Goal: Task Accomplishment & Management: Use online tool/utility

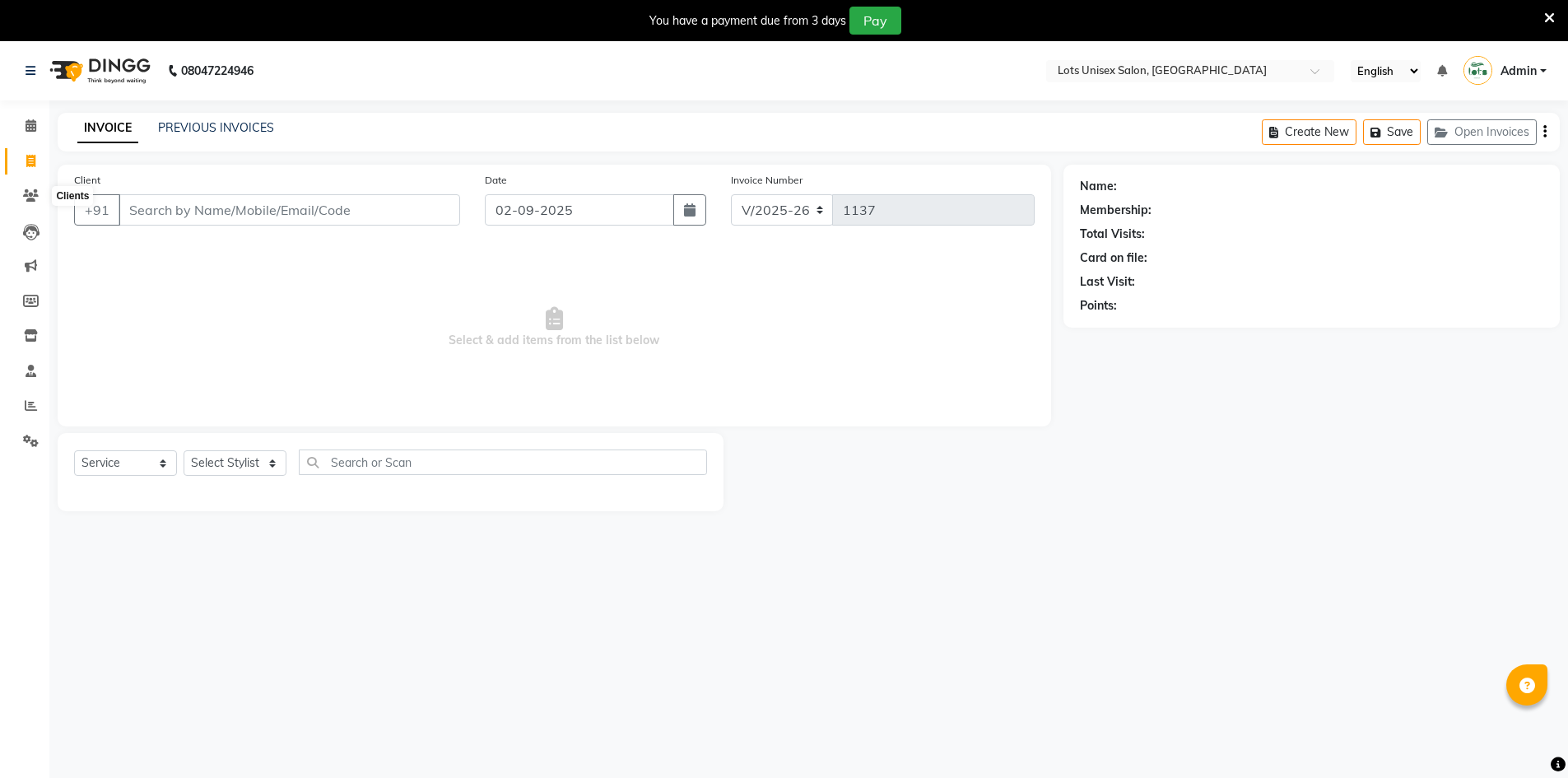
select select "7339"
select select "service"
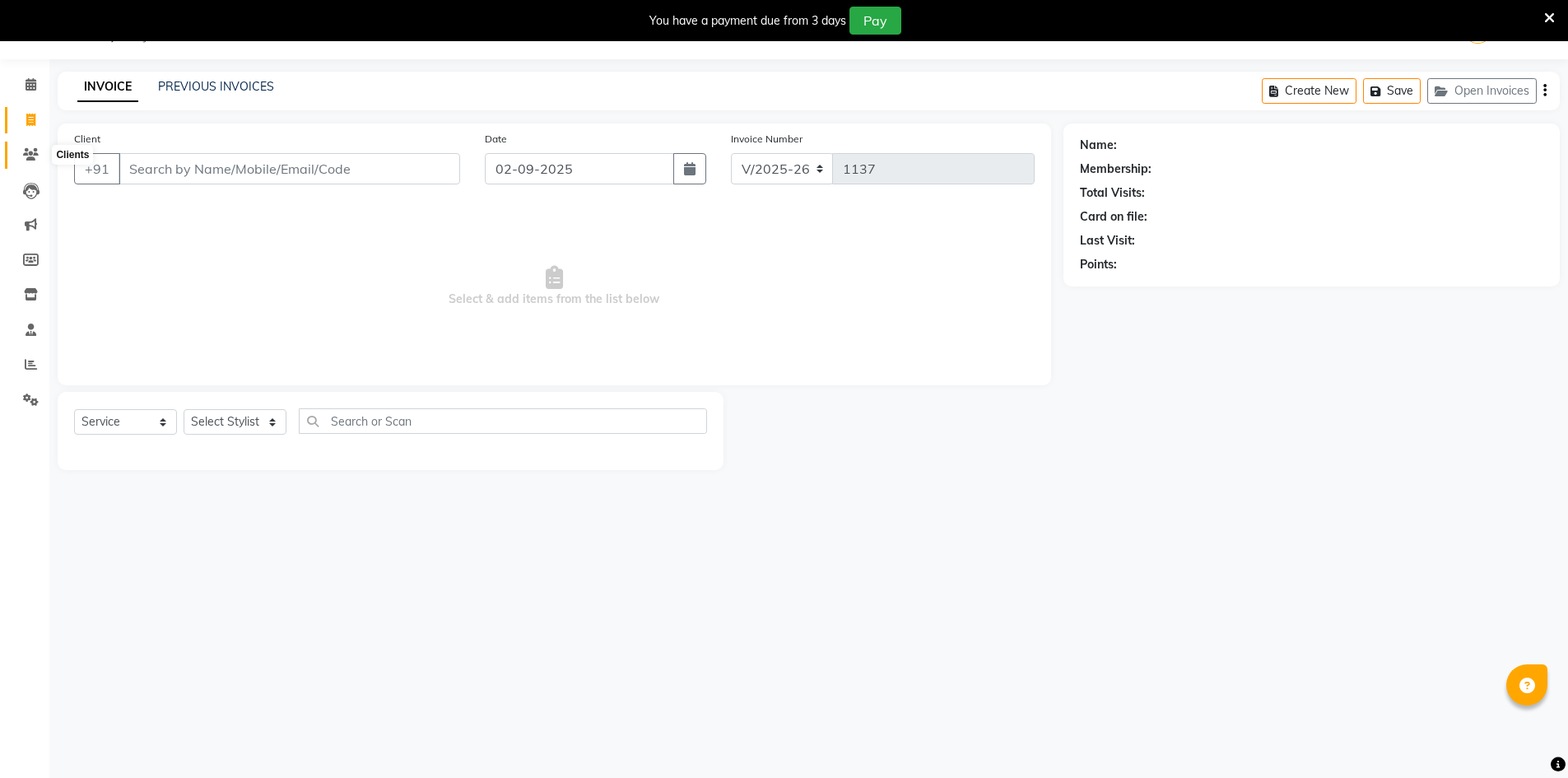
drag, startPoint x: 0, startPoint y: 0, endPoint x: 36, endPoint y: 154, distance: 158.2
click at [36, 154] on icon at bounding box center [31, 154] width 16 height 12
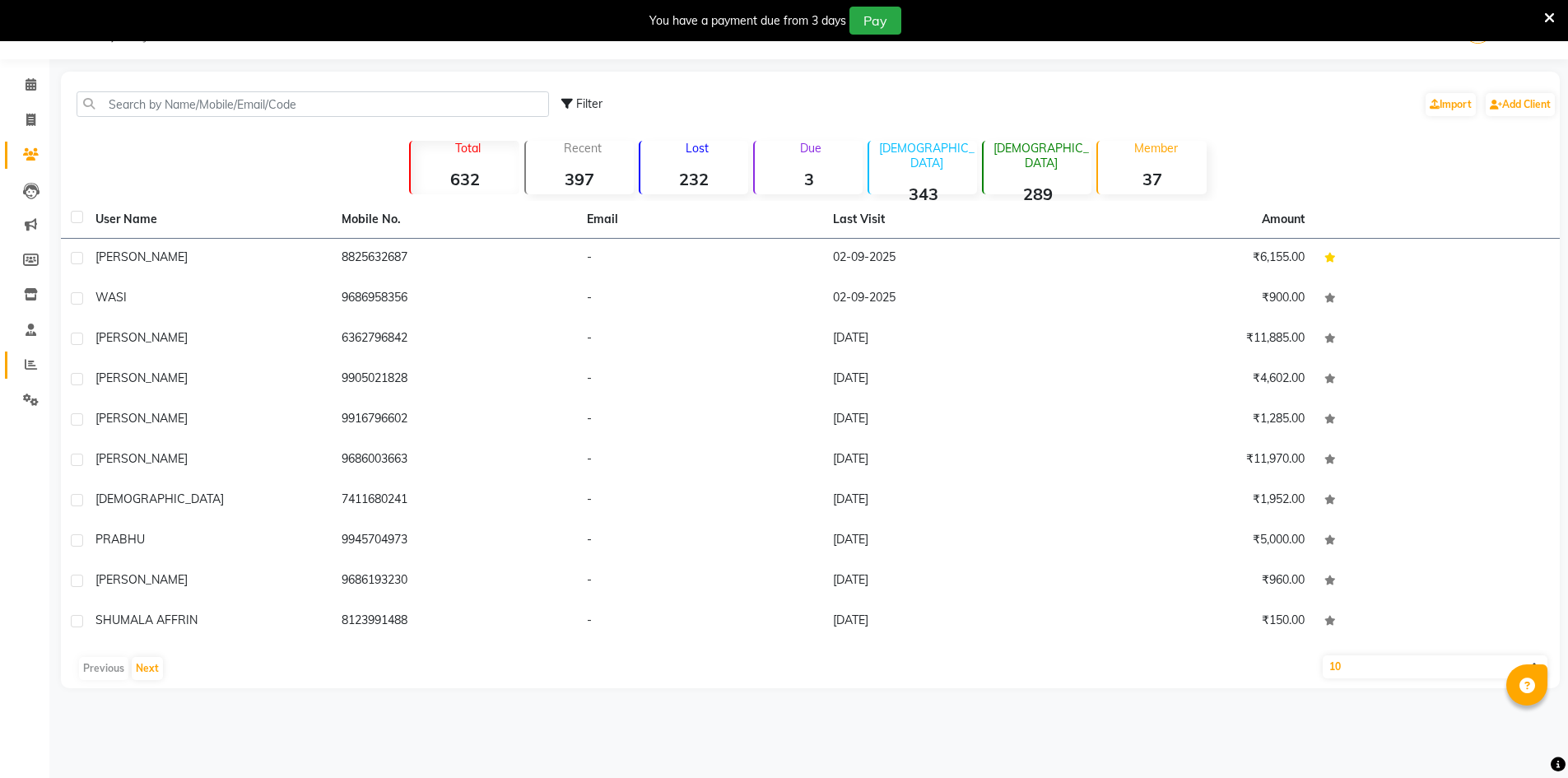
click at [17, 355] on link "Reports" at bounding box center [25, 365] width 40 height 27
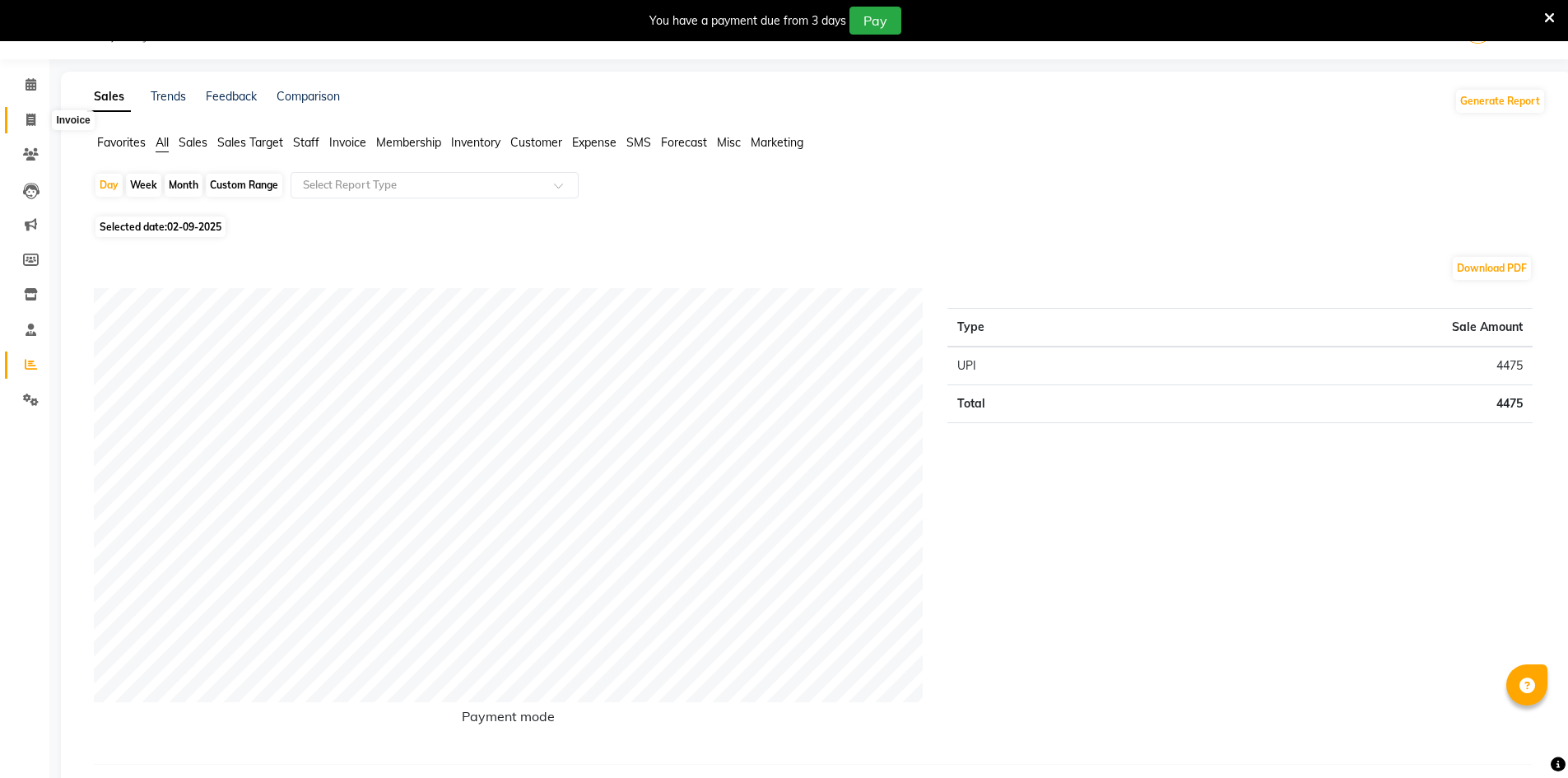
click at [27, 126] on span at bounding box center [31, 120] width 29 height 19
select select "7339"
select select "service"
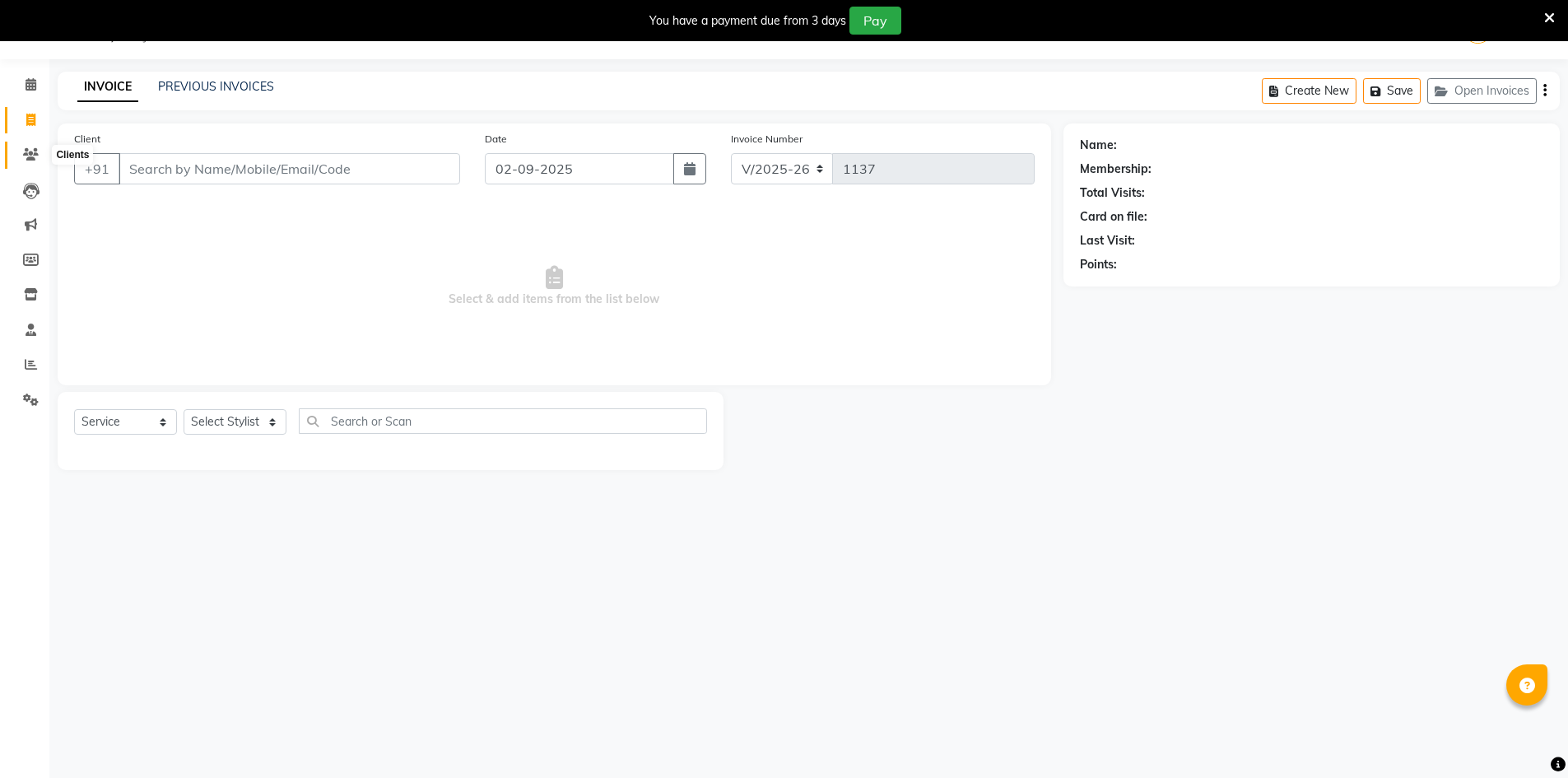
click at [42, 156] on span at bounding box center [31, 154] width 29 height 19
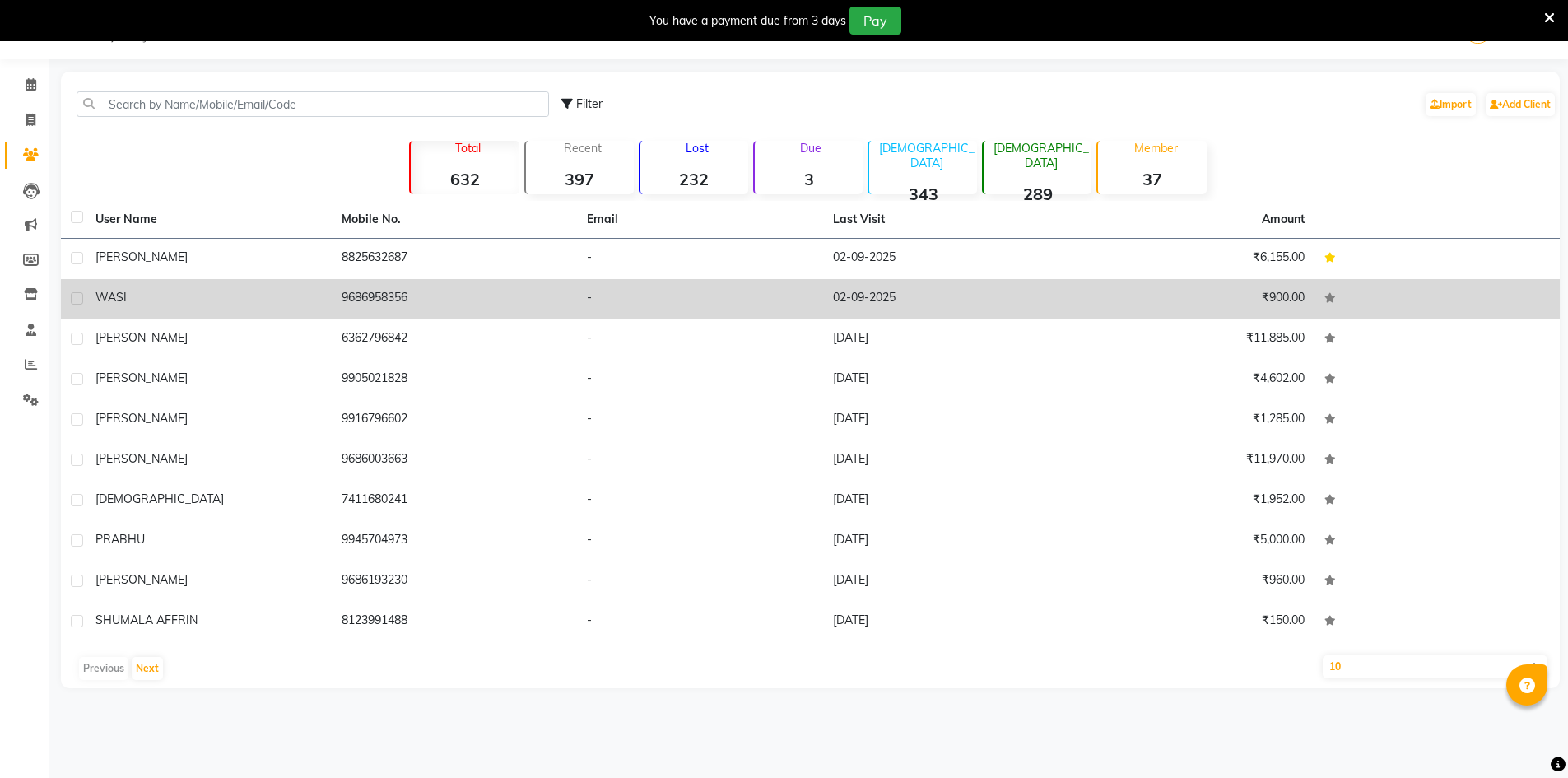
click at [183, 289] on div "WASI" at bounding box center [208, 297] width 227 height 17
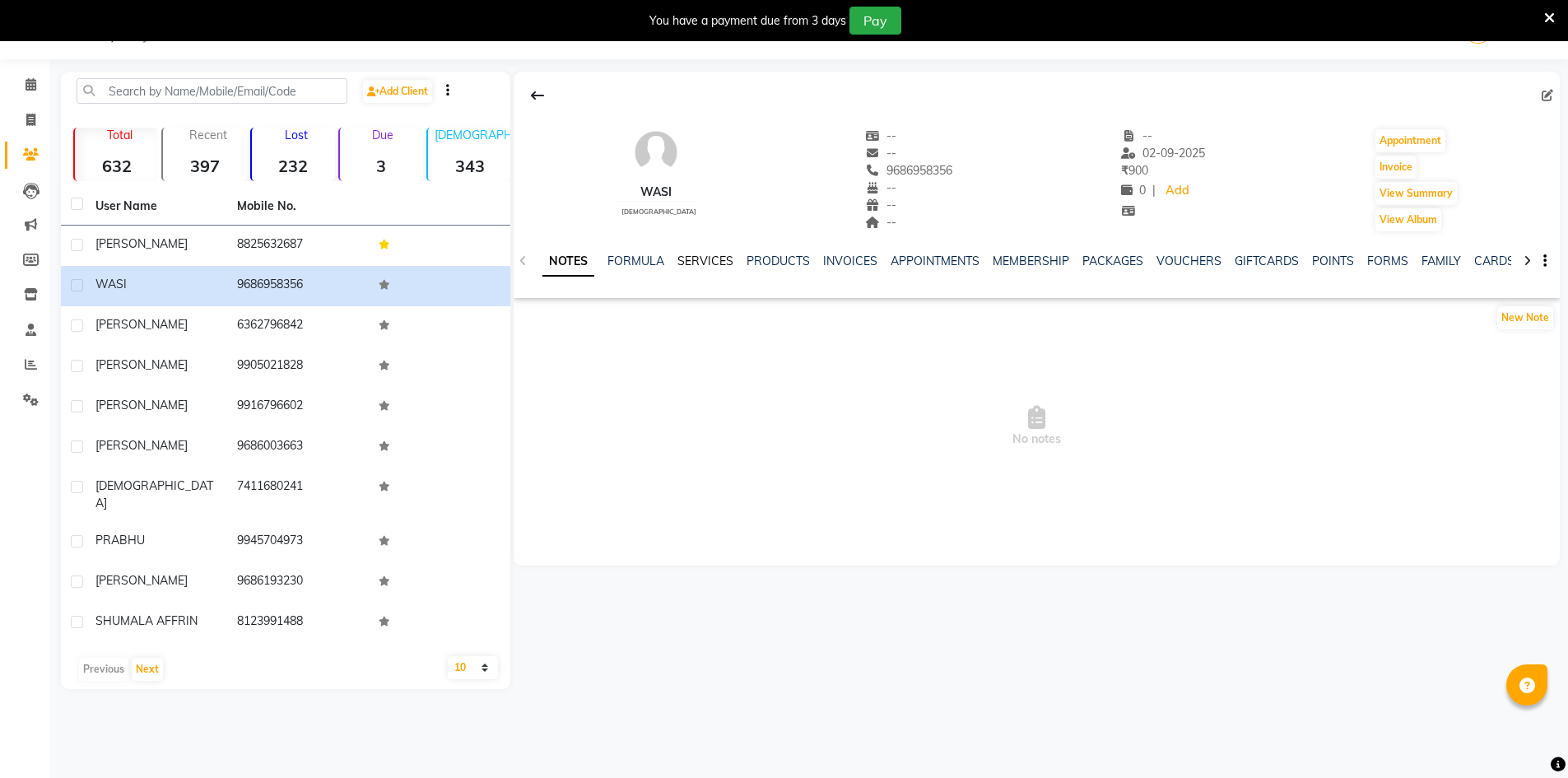
click at [727, 259] on link "SERVICES" at bounding box center [705, 261] width 56 height 15
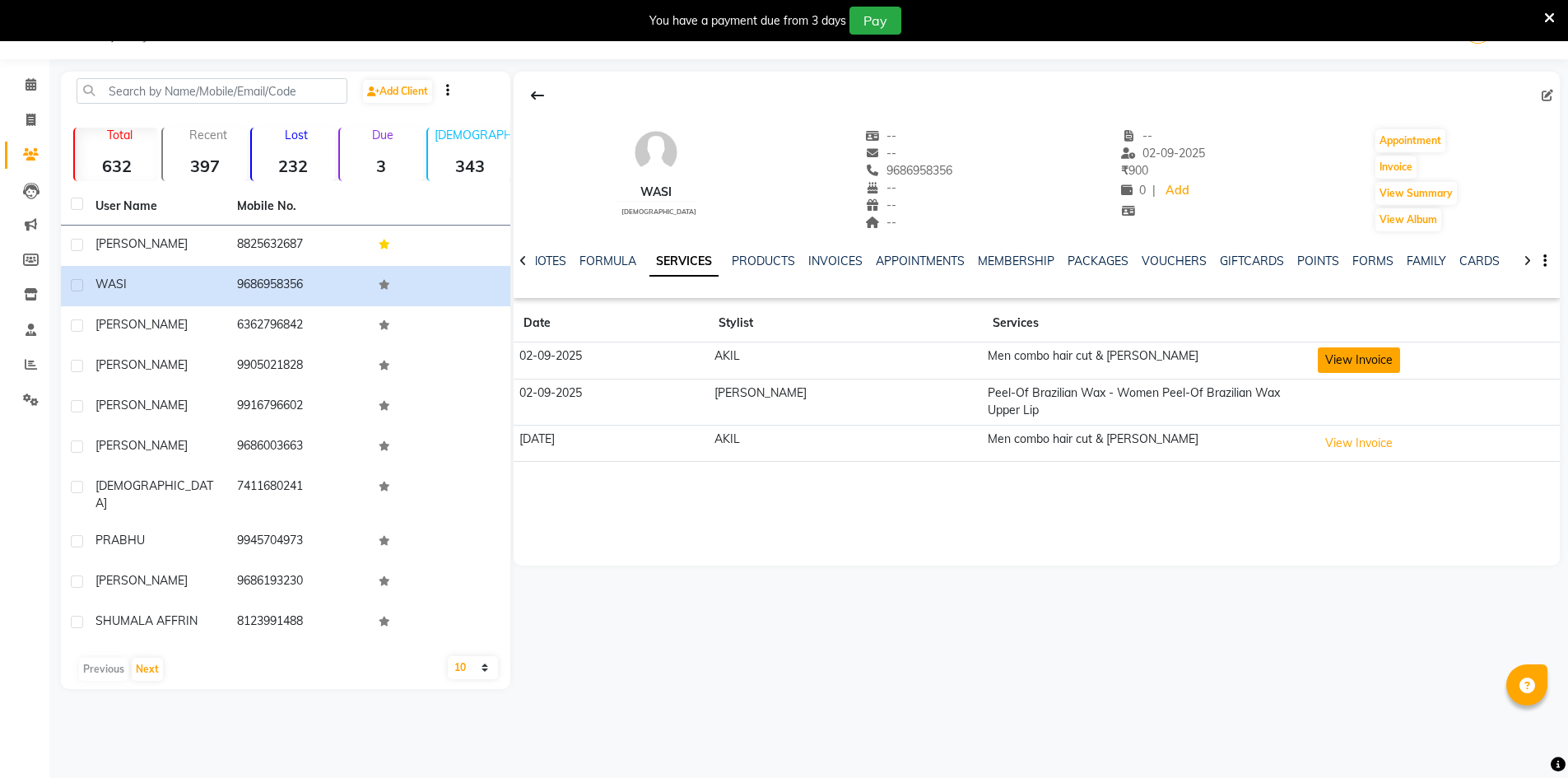
click at [1335, 366] on button "View Invoice" at bounding box center [1359, 360] width 82 height 26
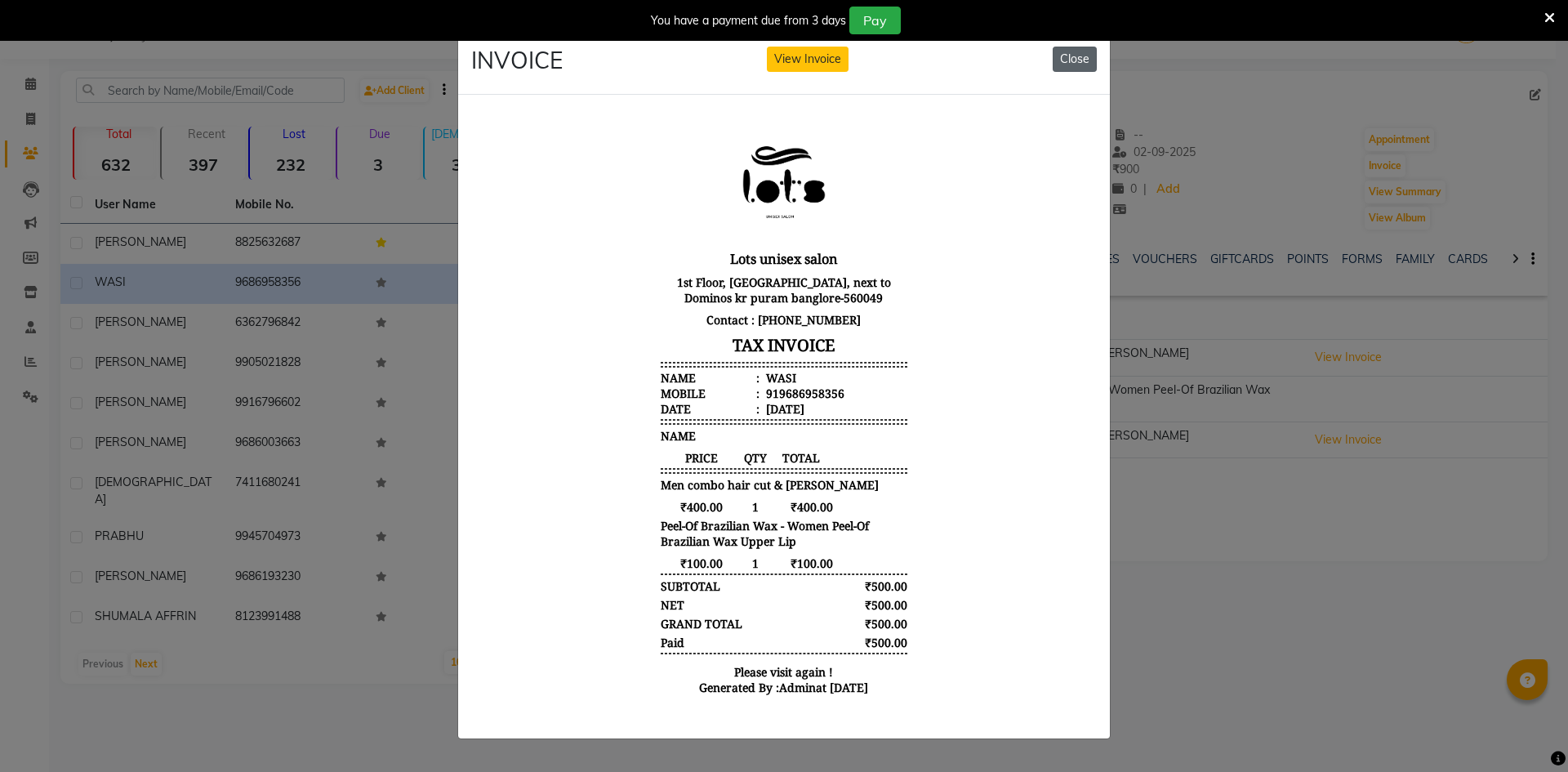
click at [1075, 47] on button "Close" at bounding box center [1075, 59] width 44 height 26
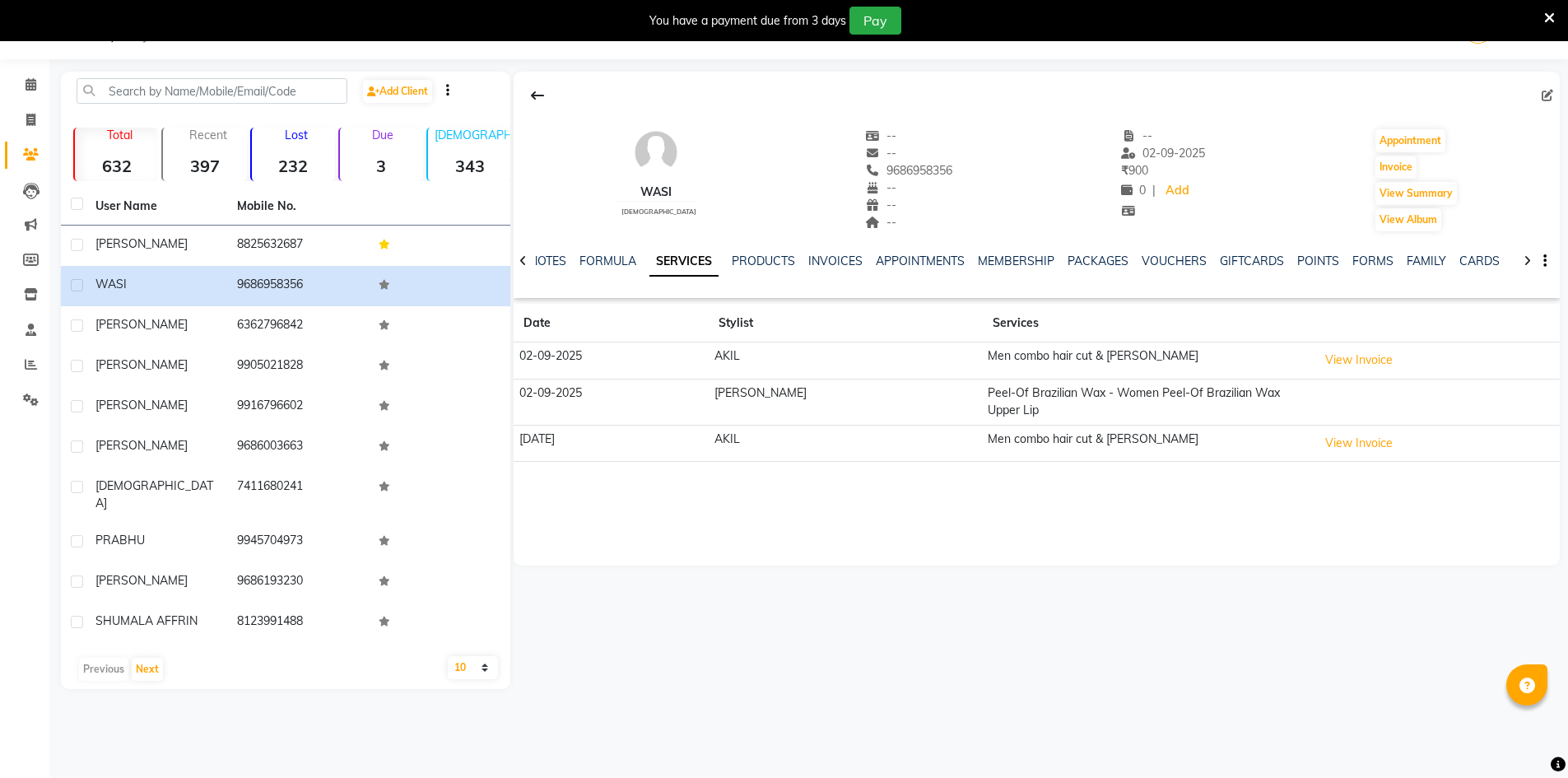
click at [175, 216] on th "User Name" at bounding box center [156, 207] width 142 height 38
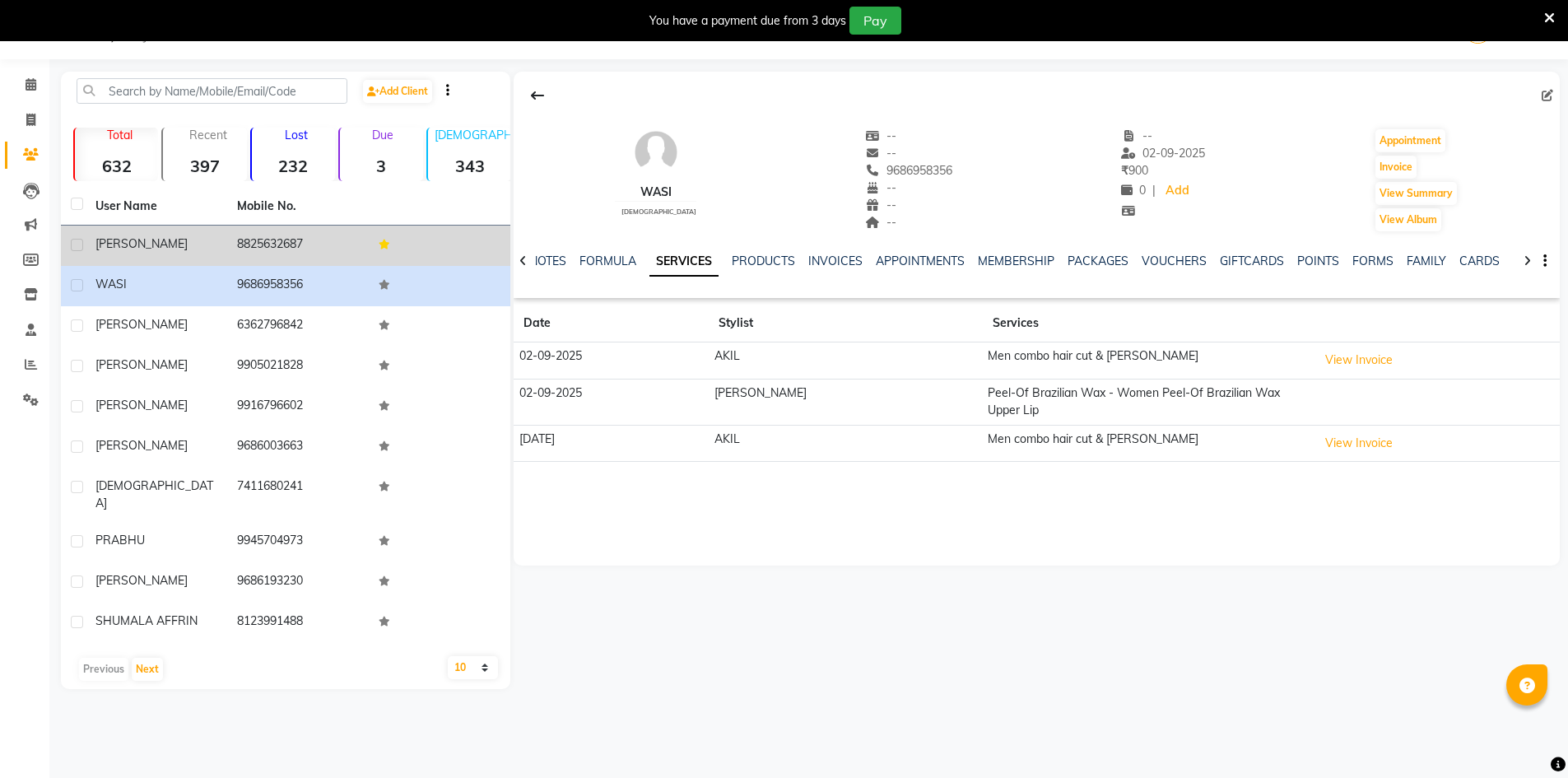
drag, startPoint x: 179, startPoint y: 229, endPoint x: 184, endPoint y: 238, distance: 10.3
click at [183, 237] on td "[PERSON_NAME]" at bounding box center [156, 246] width 142 height 41
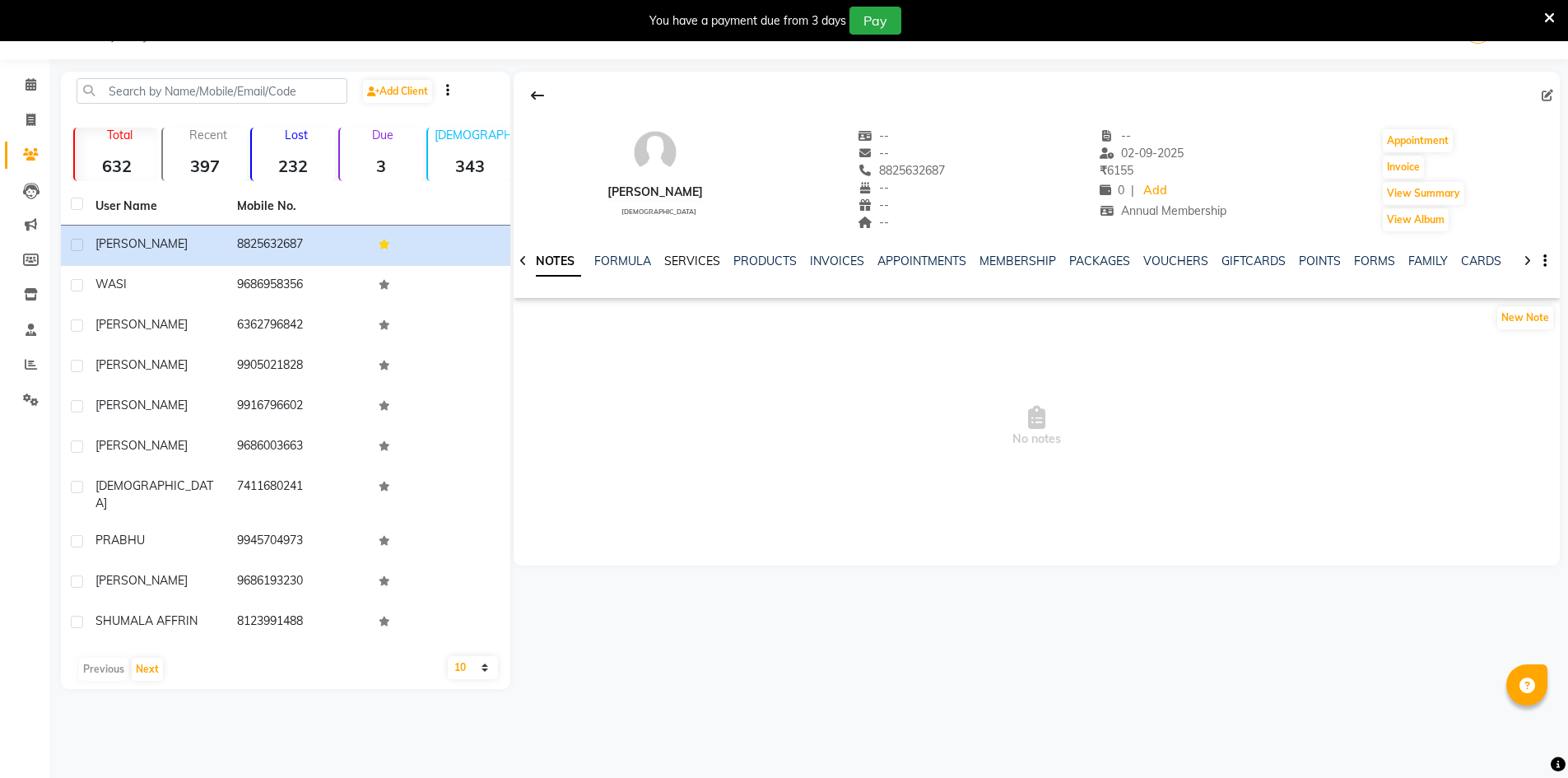
click at [688, 259] on link "SERVICES" at bounding box center [692, 261] width 56 height 15
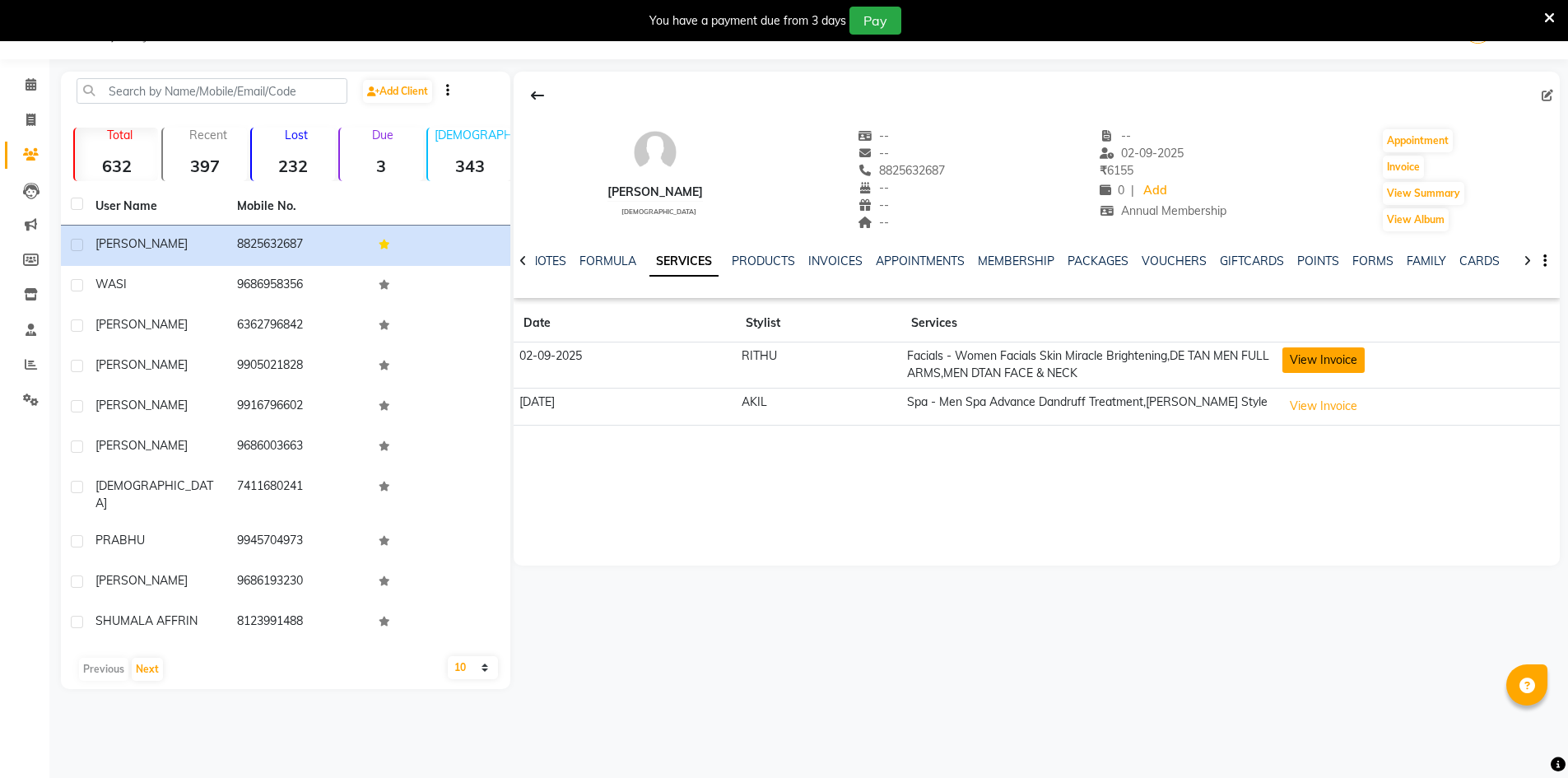
click at [1300, 357] on button "View Invoice" at bounding box center [1323, 360] width 82 height 26
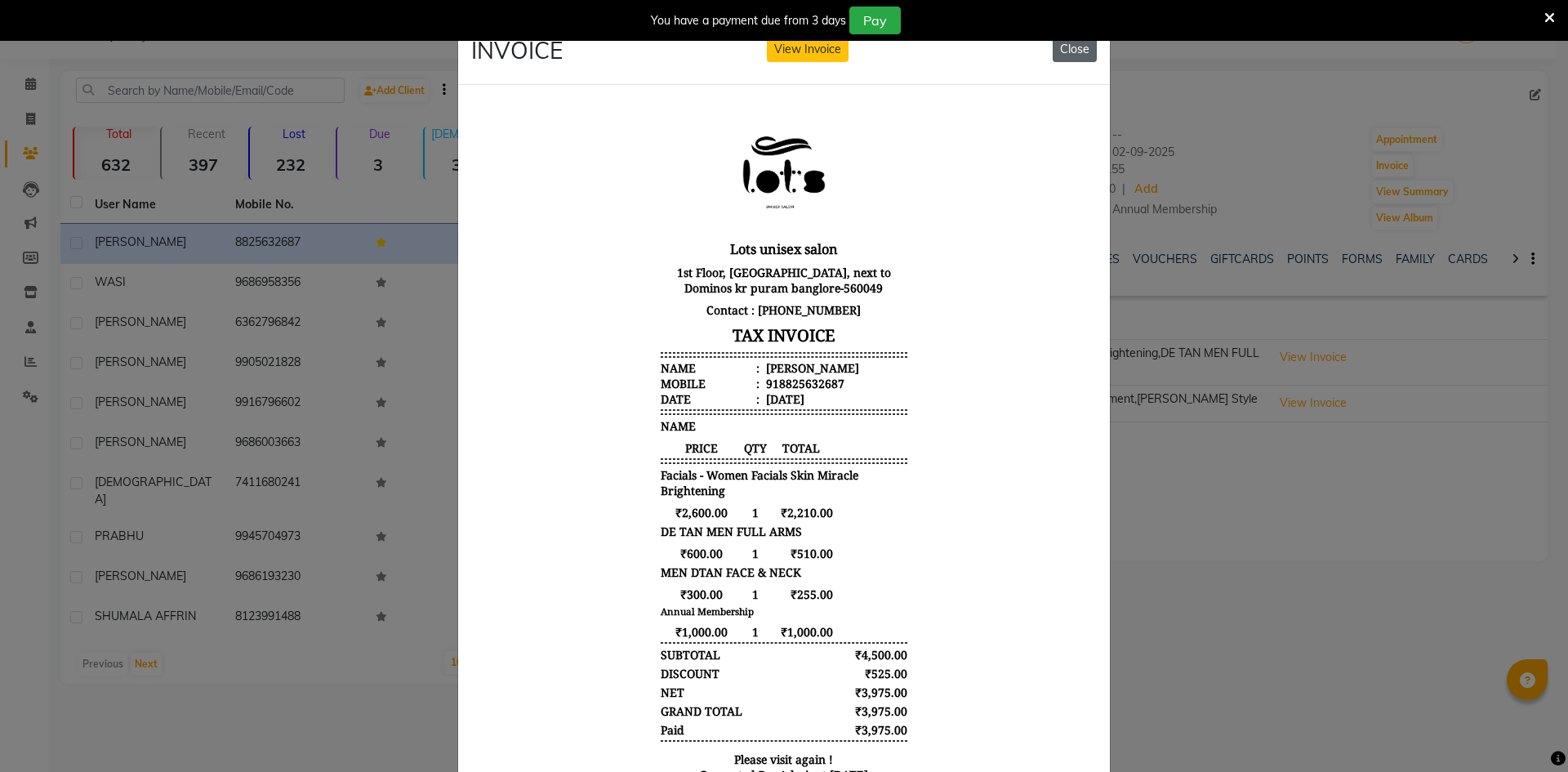
click at [1084, 52] on button "Close" at bounding box center [1075, 49] width 44 height 26
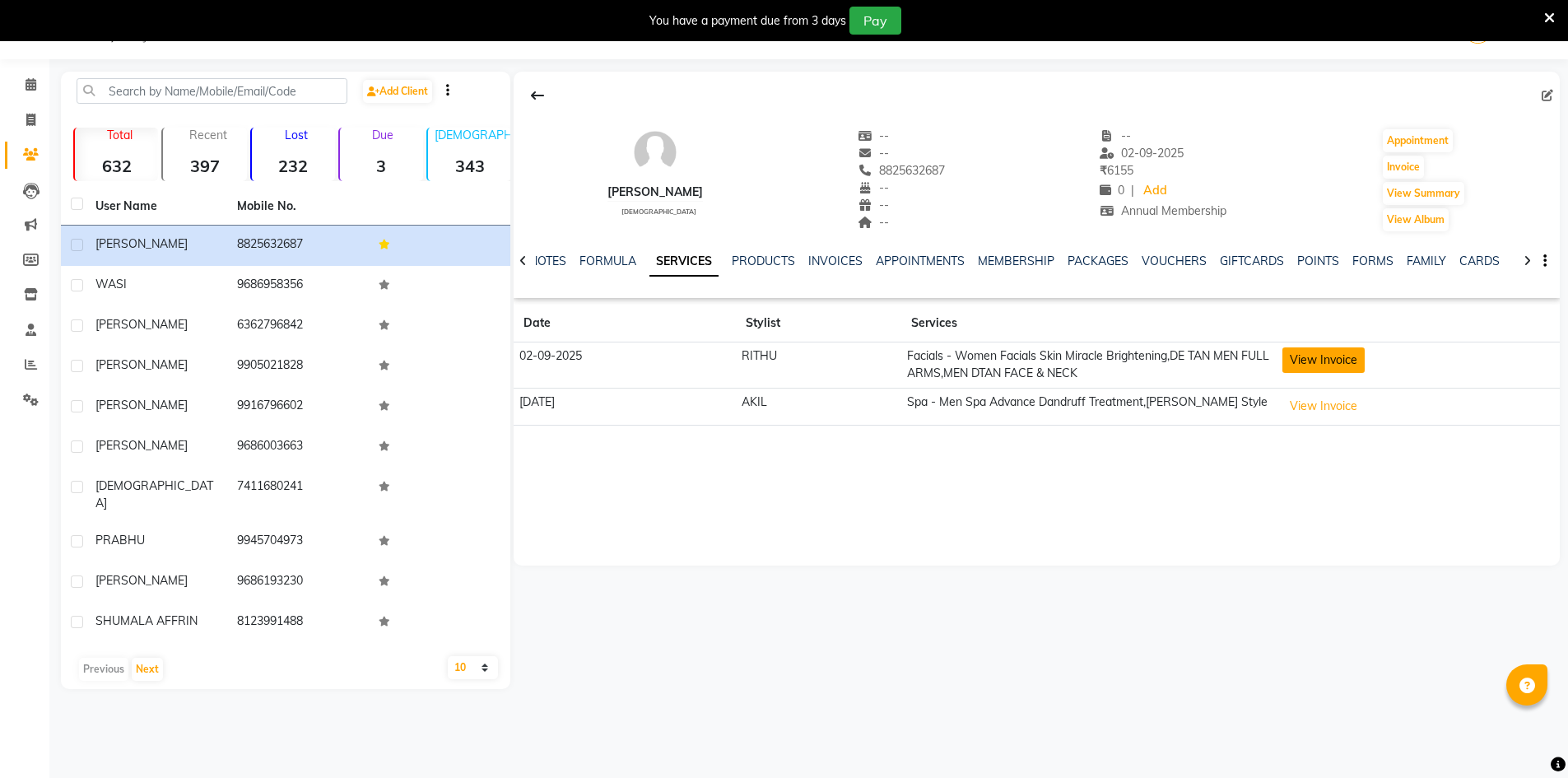
click at [1296, 371] on button "View Invoice" at bounding box center [1323, 360] width 82 height 26
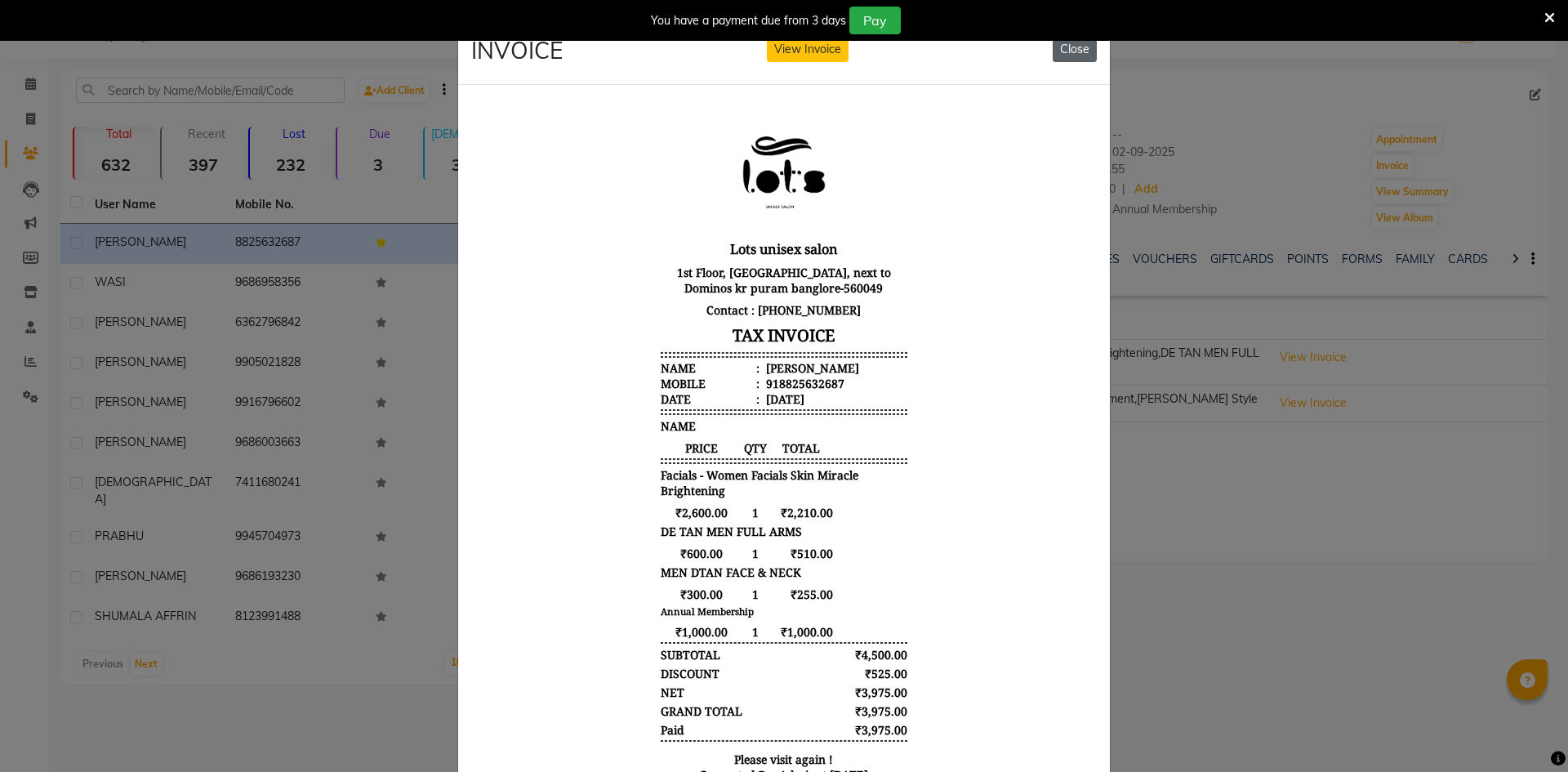
click at [1069, 58] on button "Close" at bounding box center [1075, 49] width 44 height 26
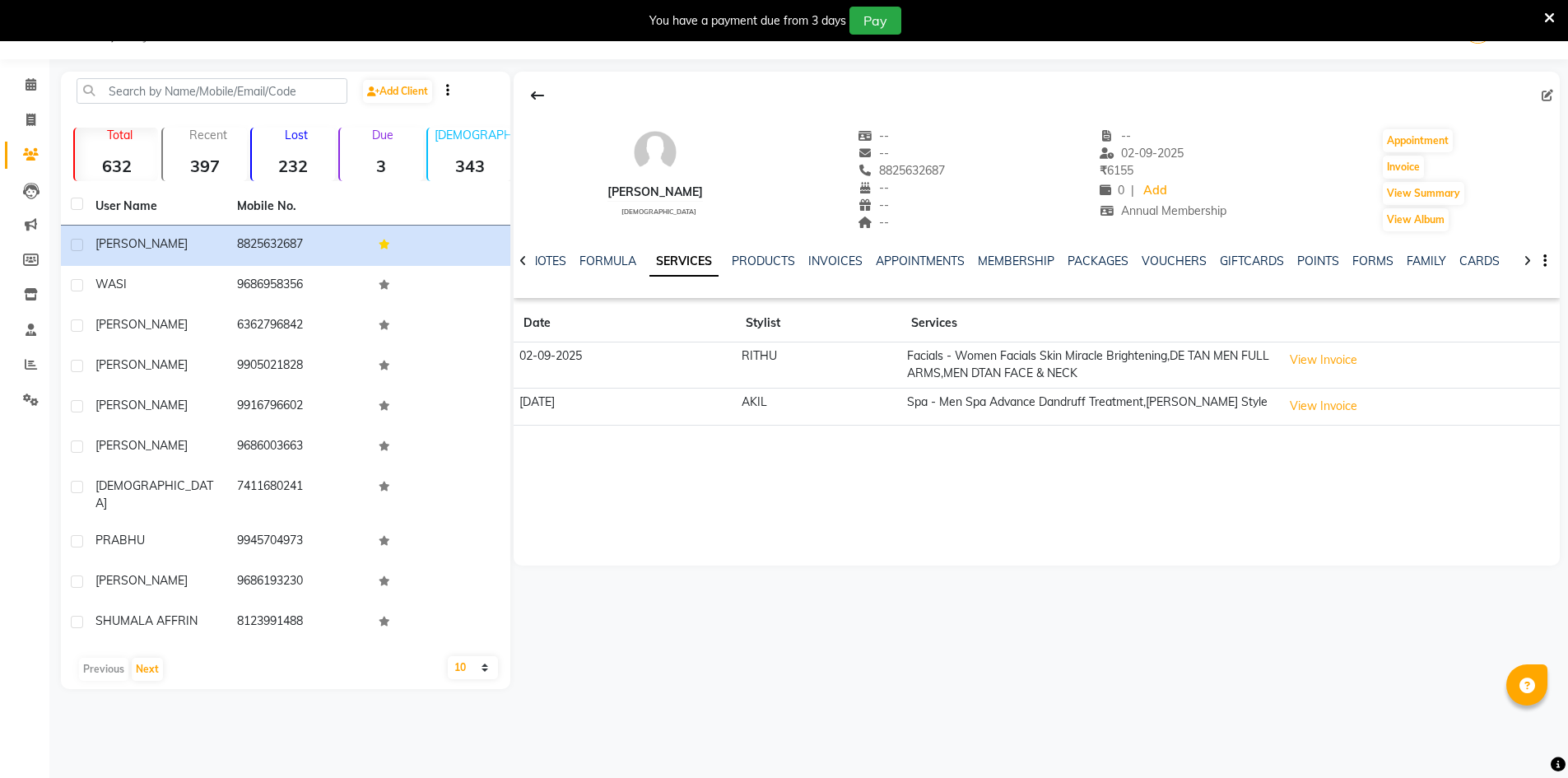
click at [22, 105] on li "Invoice" at bounding box center [24, 120] width 49 height 36
click at [43, 124] on span at bounding box center [31, 120] width 29 height 19
select select "service"
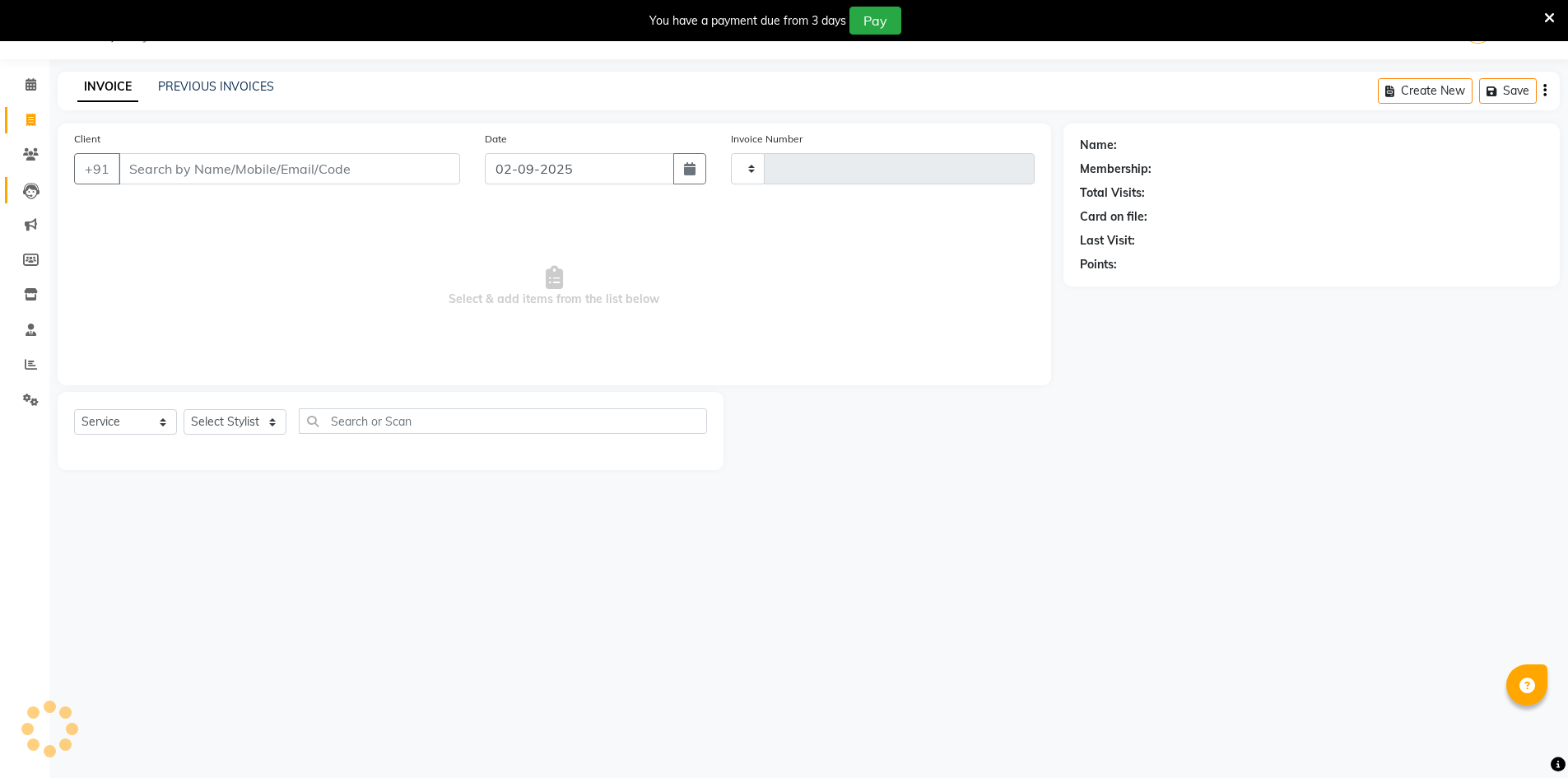
type input "1137"
select select "7339"
click at [33, 369] on icon at bounding box center [31, 364] width 12 height 12
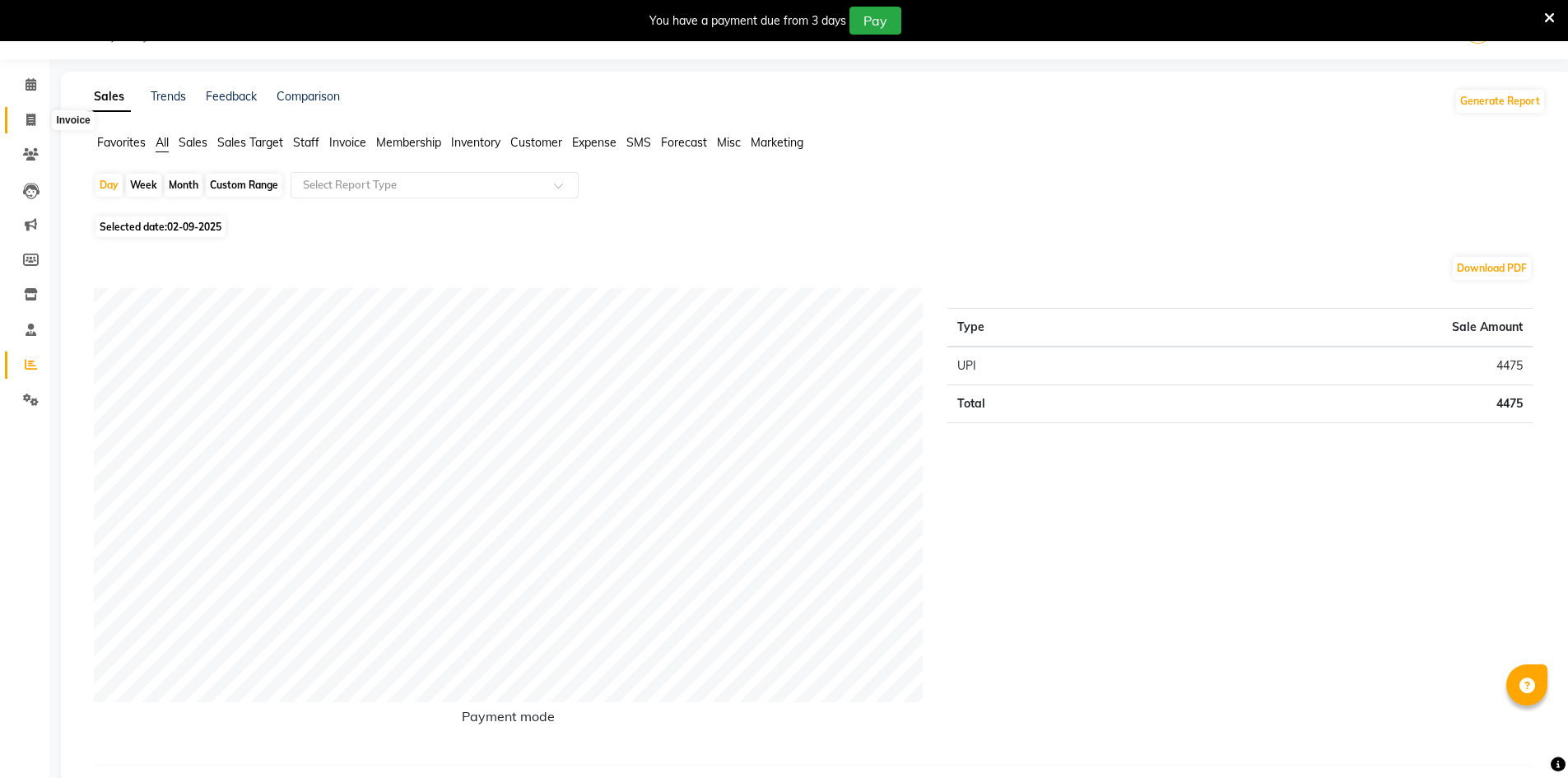
click at [32, 120] on icon at bounding box center [31, 120] width 9 height 12
select select "7339"
select select "service"
